Goal: Transaction & Acquisition: Purchase product/service

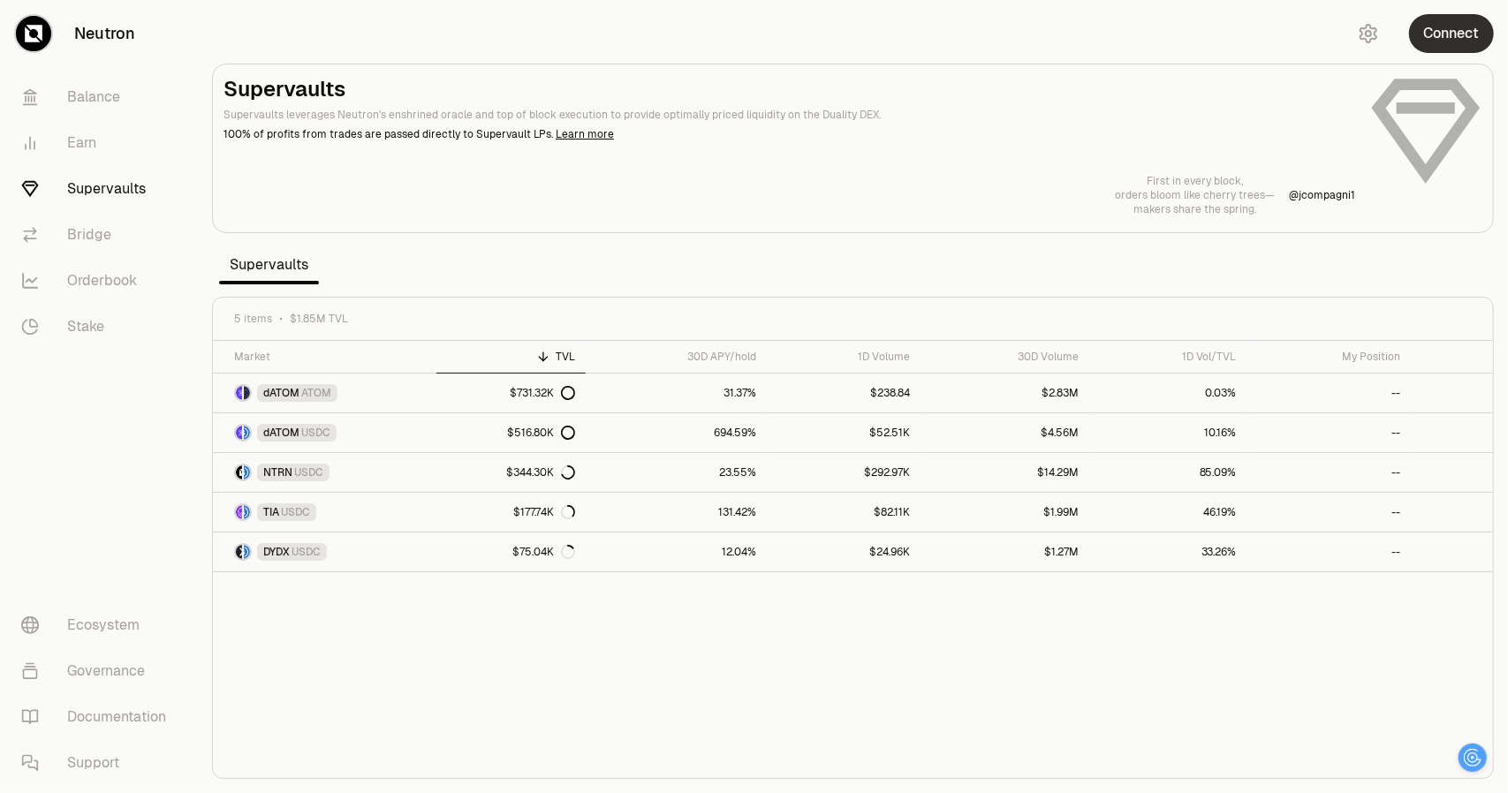
click at [1458, 33] on button "Connect" at bounding box center [1451, 33] width 85 height 39
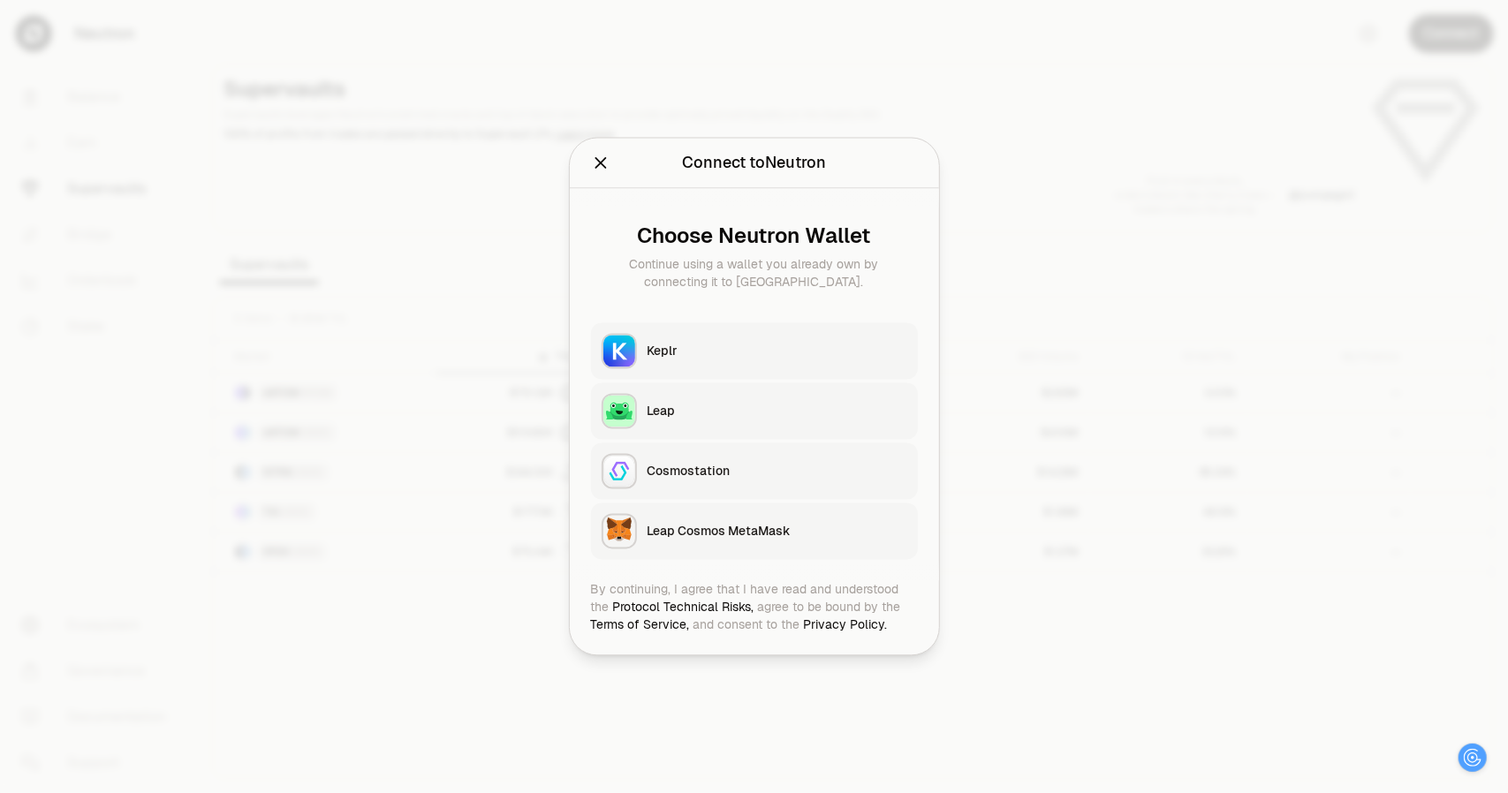
click at [702, 361] on button "Keplr" at bounding box center [754, 351] width 327 height 57
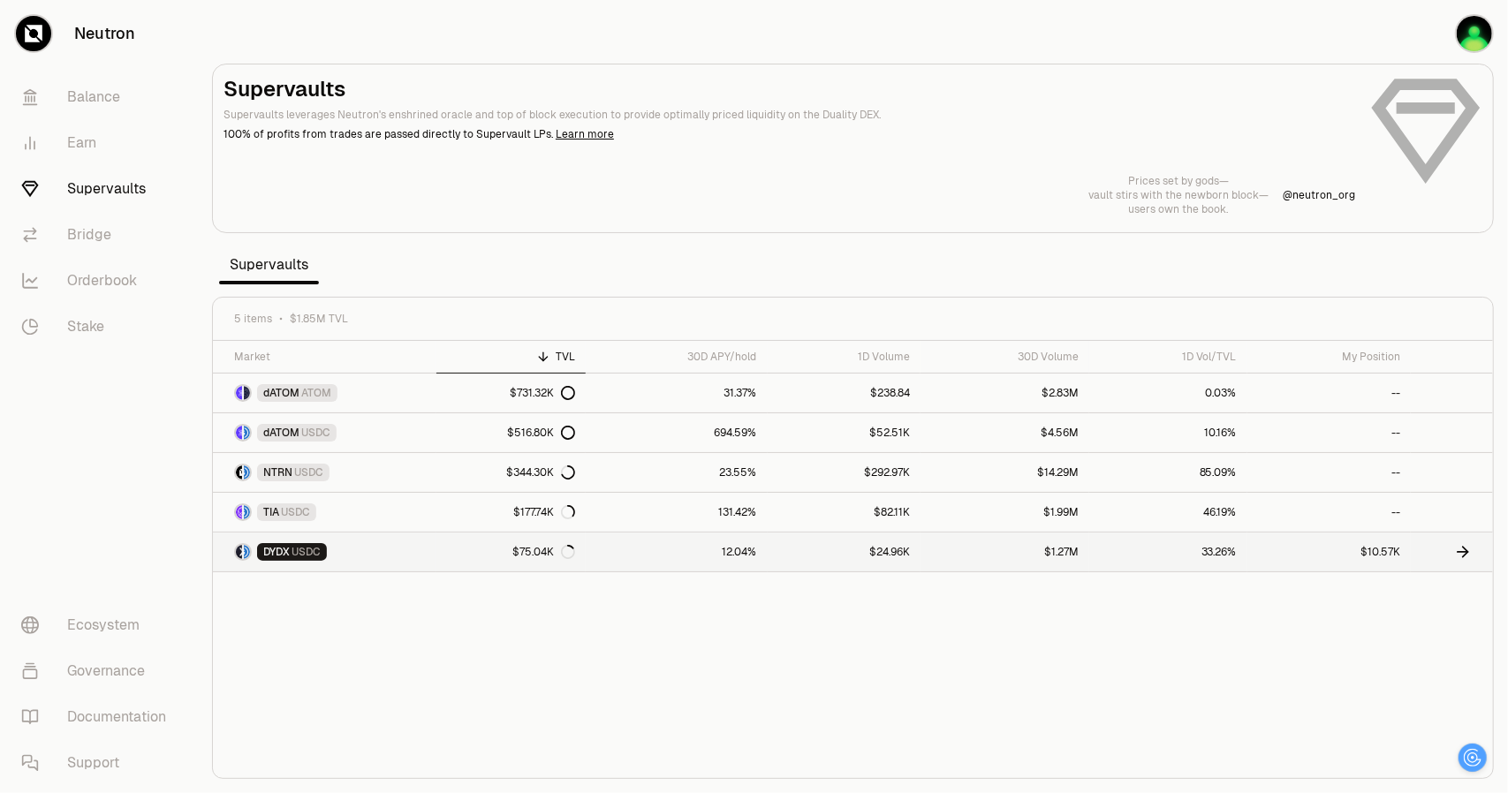
click at [344, 546] on link "DYDX USDC" at bounding box center [324, 552] width 223 height 39
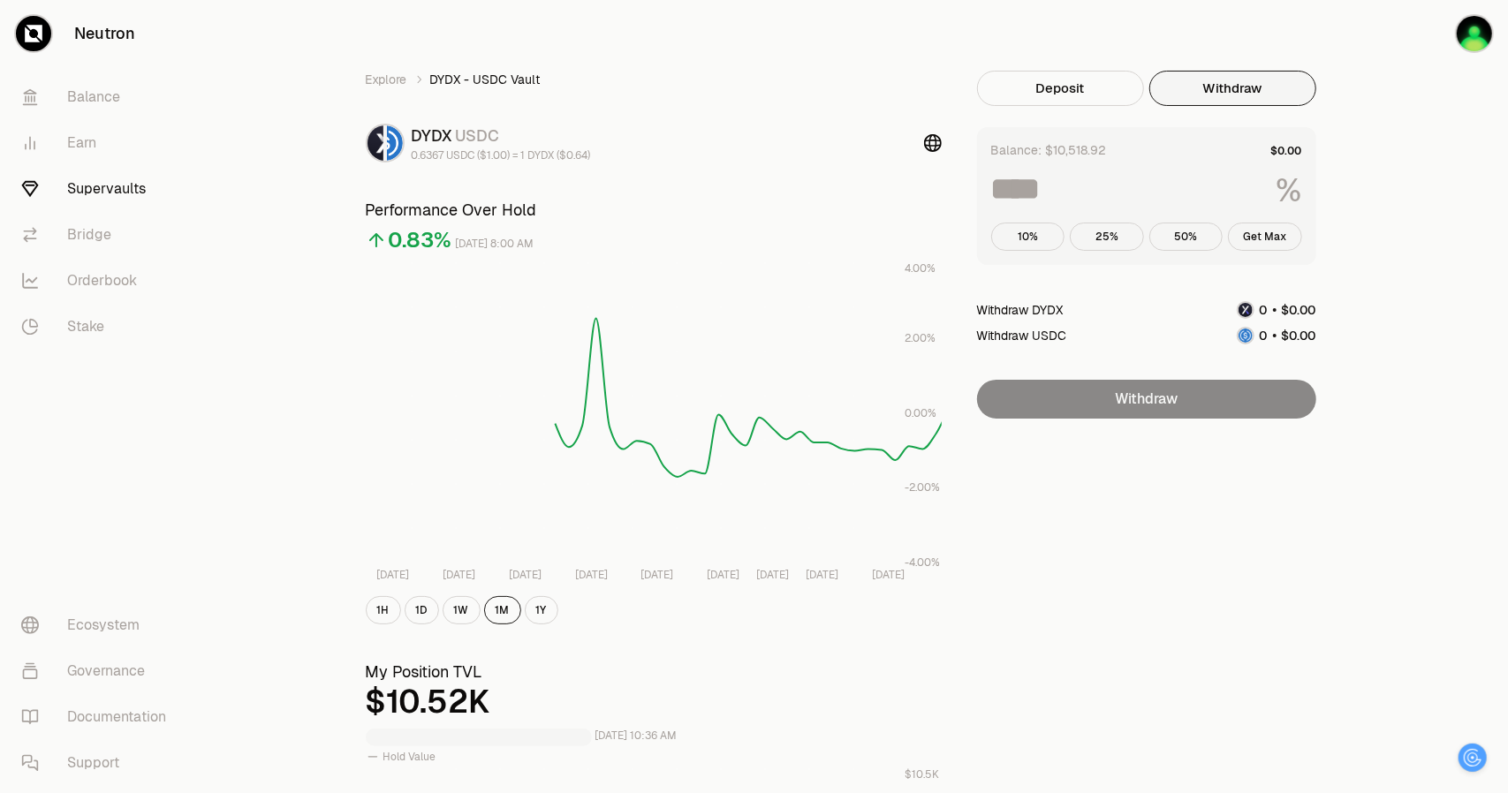
click at [1257, 82] on button "Withdraw" at bounding box center [1232, 88] width 167 height 35
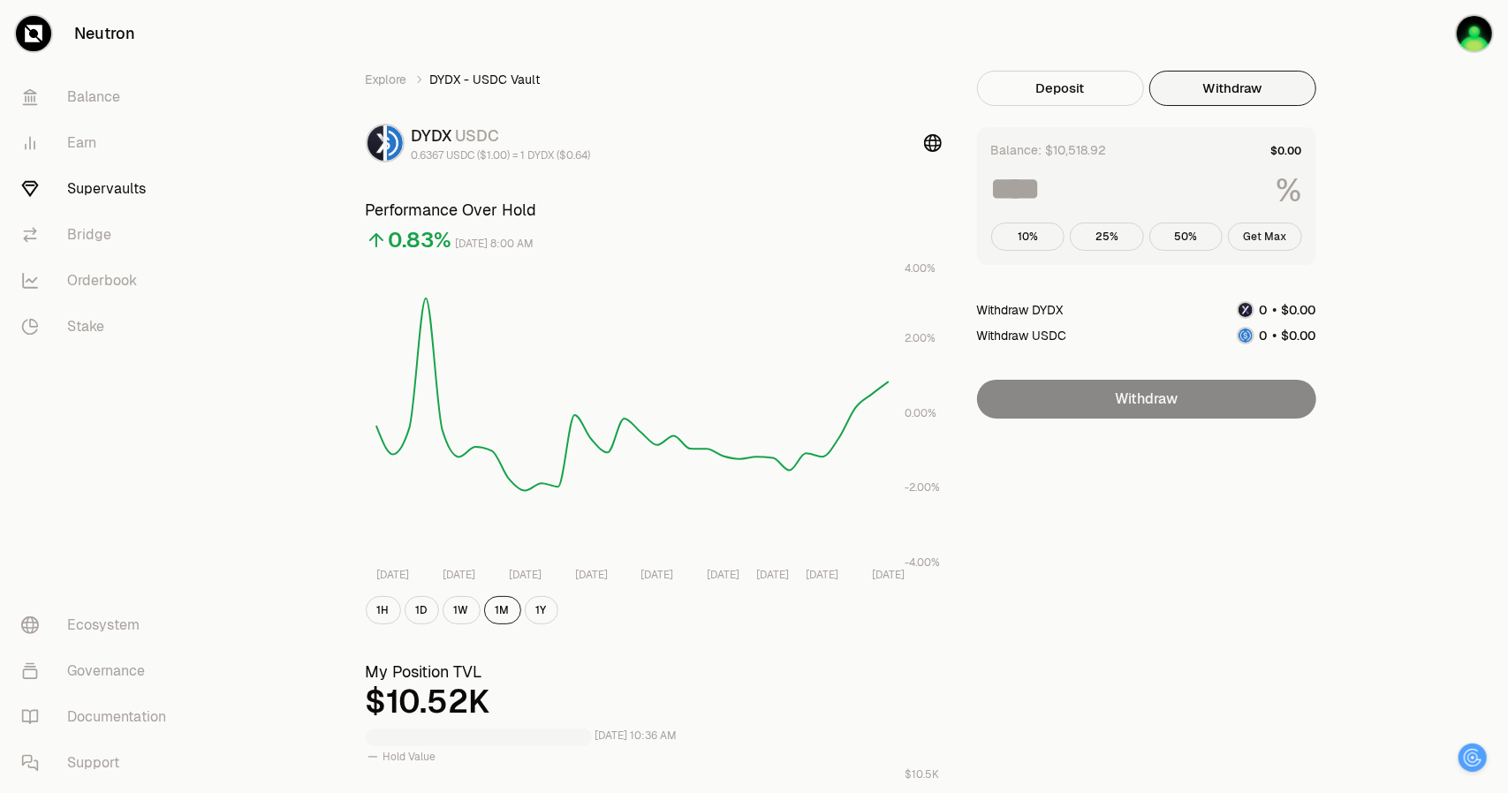
click at [1267, 238] on button "Get Max" at bounding box center [1265, 237] width 74 height 28
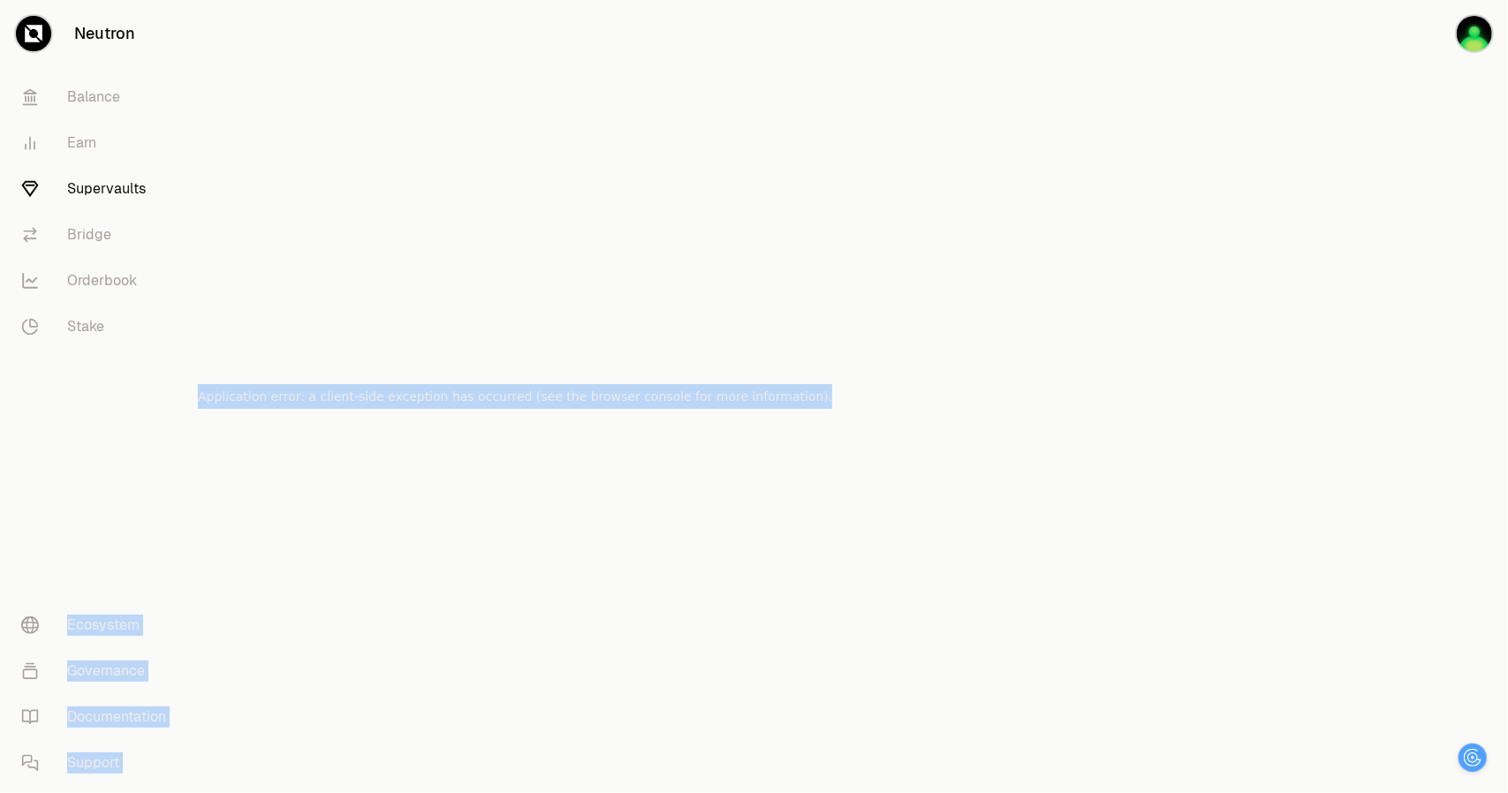
drag, startPoint x: 760, startPoint y: 406, endPoint x: 186, endPoint y: 401, distance: 573.2
click at [198, 401] on div "Neutron Balance Earn Supervaults Bridge Orderbook Stake Ecosystem Governance Do…" at bounding box center [853, 396] width 1310 height 793
click at [900, 444] on div at bounding box center [931, 396] width 198 height 793
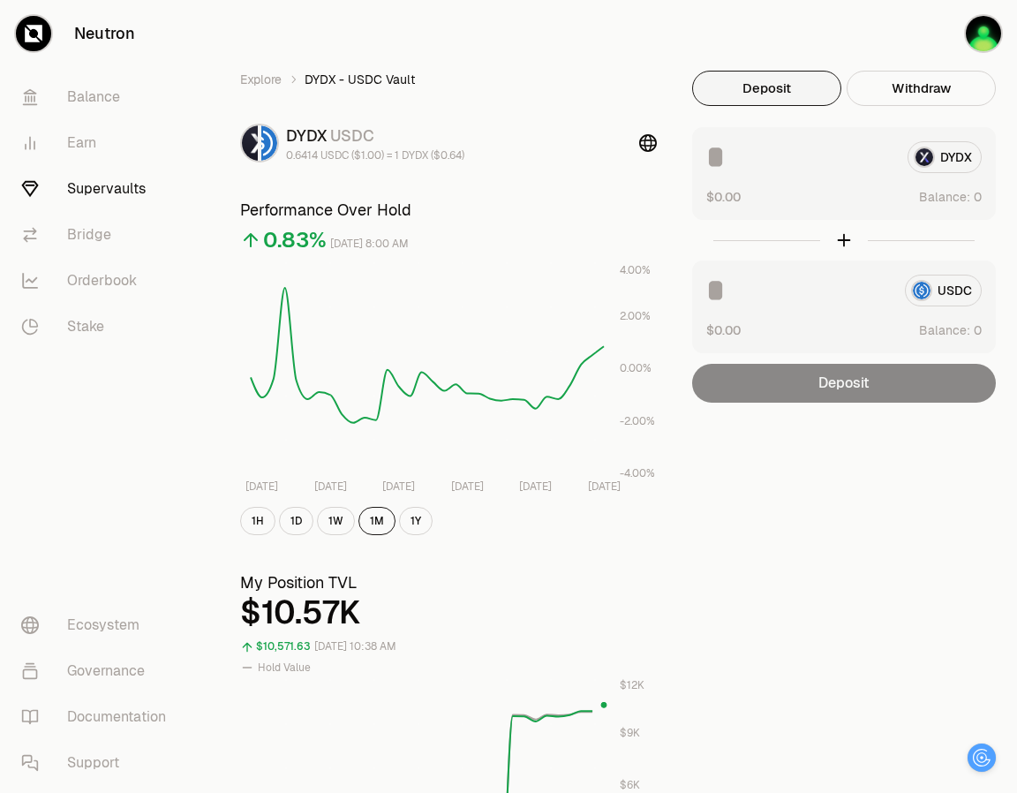
click at [122, 474] on nav "Balance Earn Supervaults Bridge Orderbook Stake Ecosystem Governance Documentat…" at bounding box center [99, 430] width 198 height 726
click at [850, 163] on input at bounding box center [800, 157] width 187 height 32
type input "*"
click at [798, 301] on input at bounding box center [799, 291] width 185 height 32
type input "*"
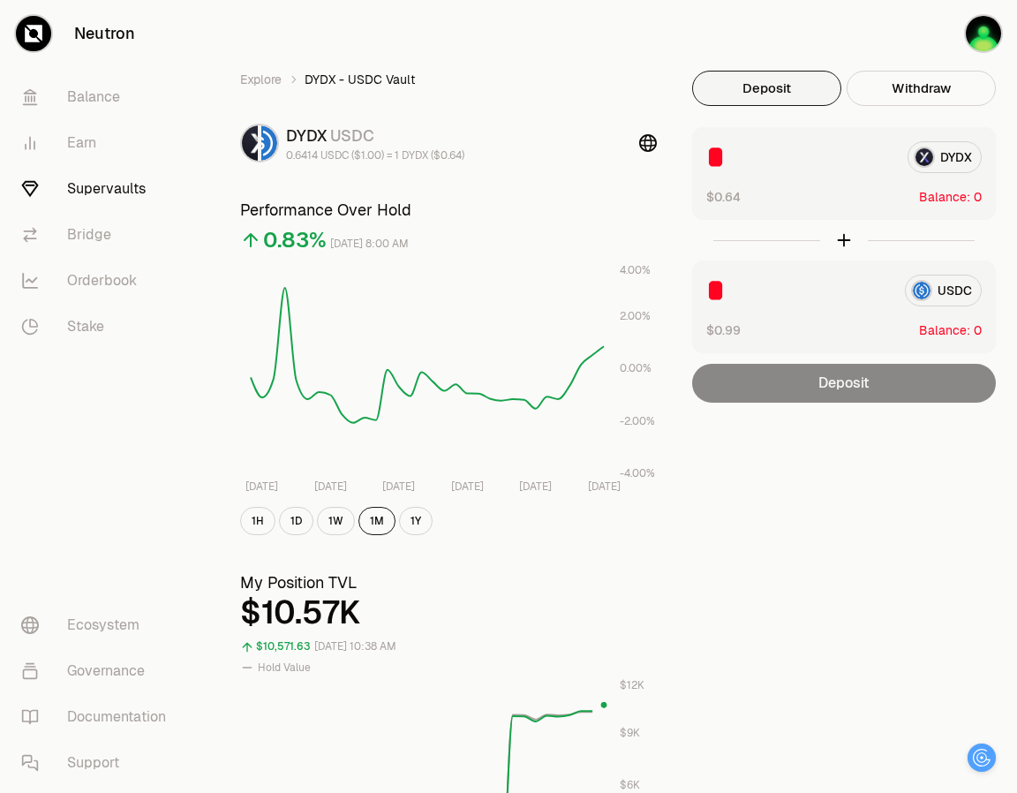
click at [847, 390] on div "Deposit" at bounding box center [844, 383] width 304 height 39
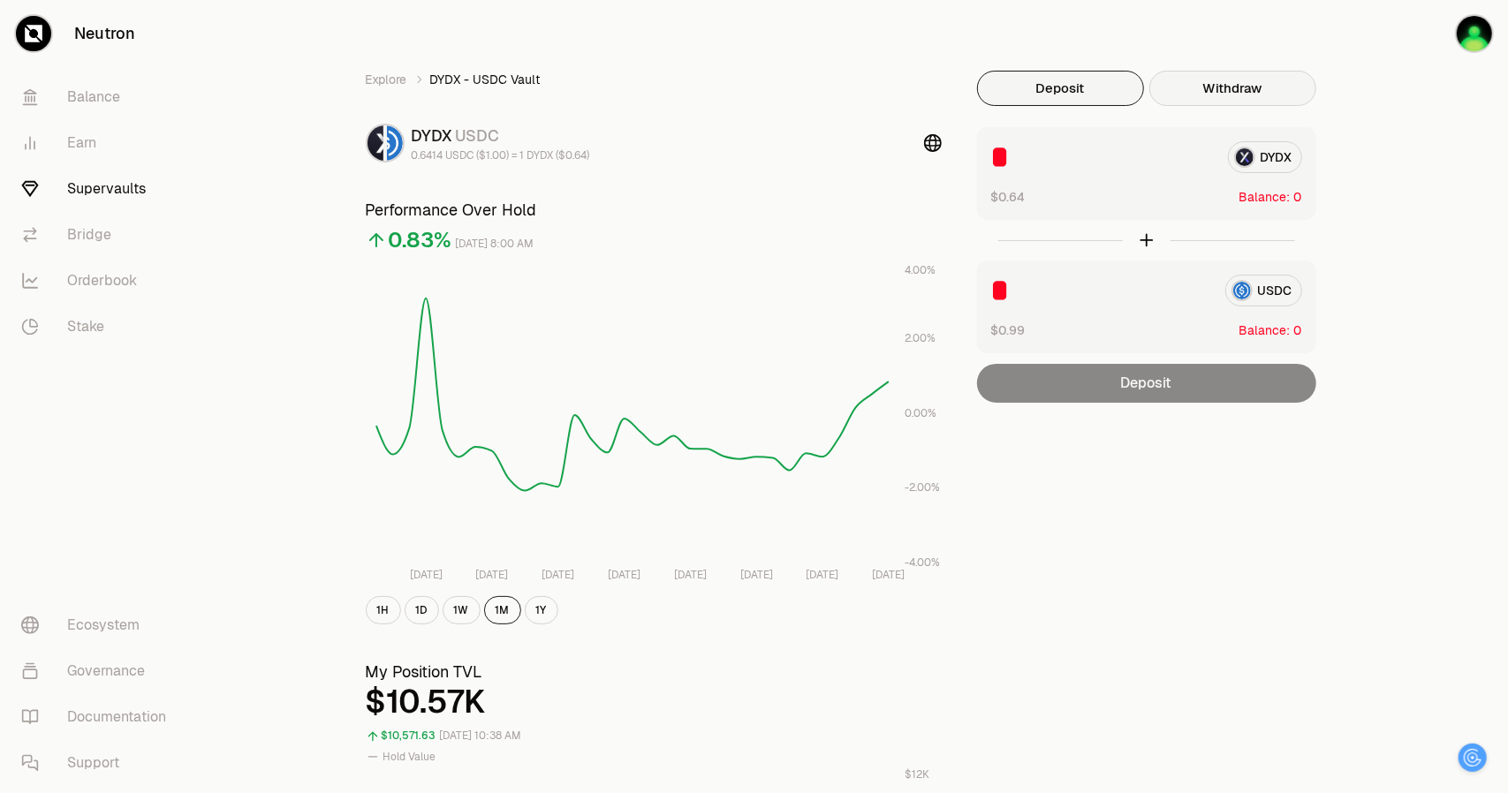
click at [1017, 86] on button "Withdraw" at bounding box center [1232, 88] width 167 height 35
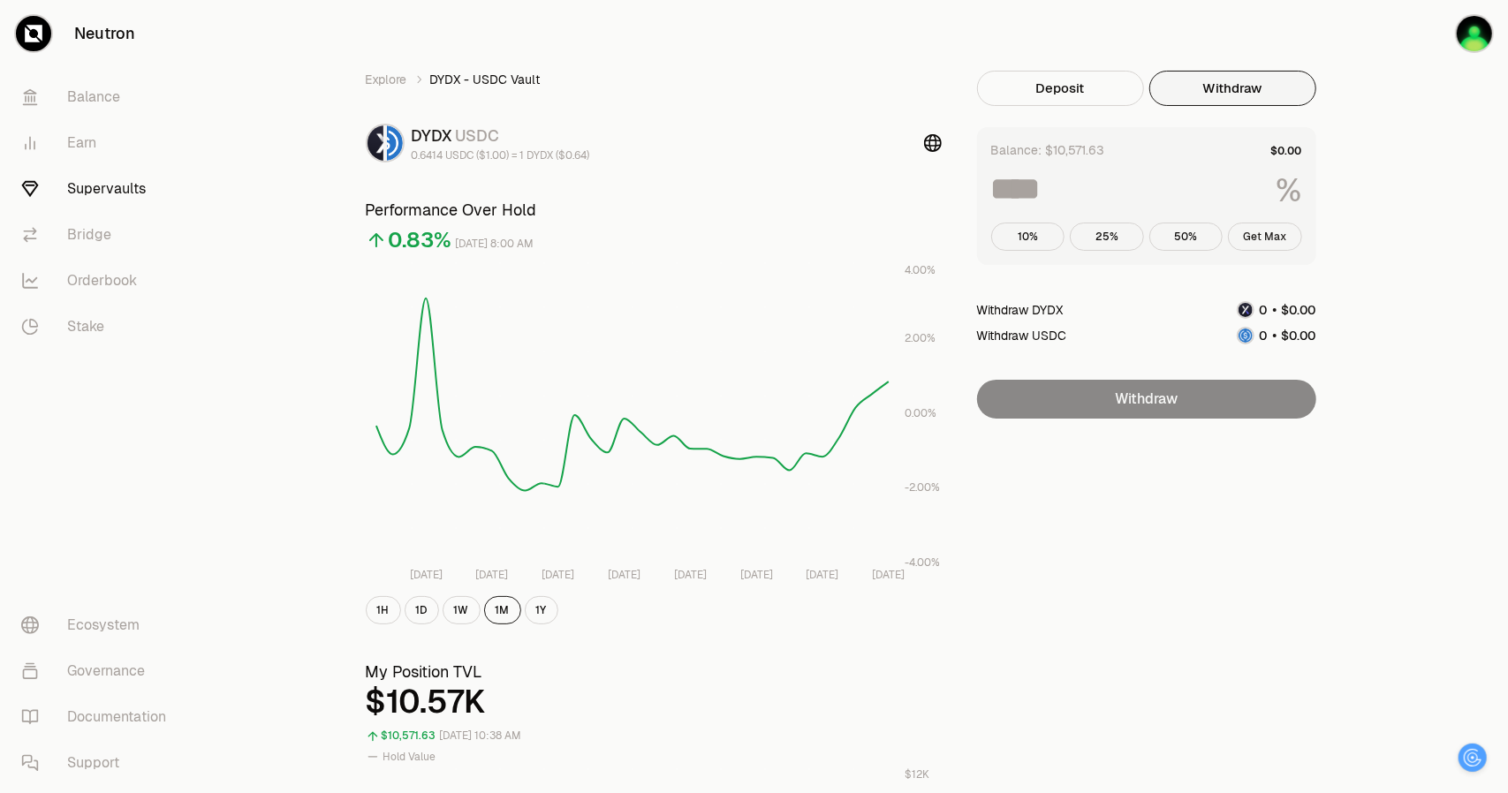
click at [1017, 236] on button "Get Max" at bounding box center [1265, 237] width 74 height 28
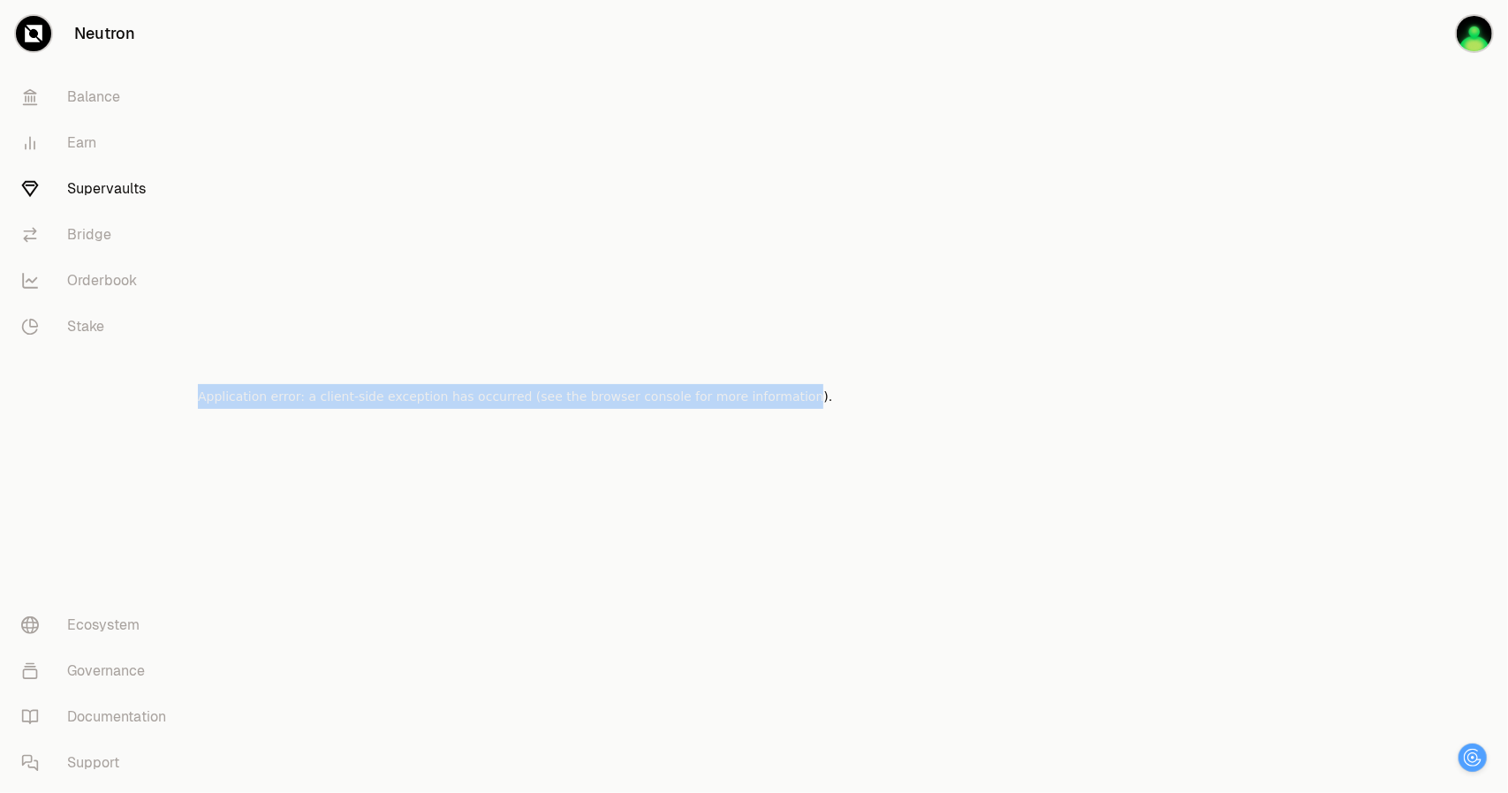
drag, startPoint x: 749, startPoint y: 407, endPoint x: 198, endPoint y: 405, distance: 551.1
click at [198, 405] on h2 "Application error: a client-side exception has occurred (see the browser consol…" at bounding box center [515, 396] width 634 height 25
copy h2 "Application error: a client-side exception has occurred (see the browser consol…"
